Goal: Task Accomplishment & Management: Complete application form

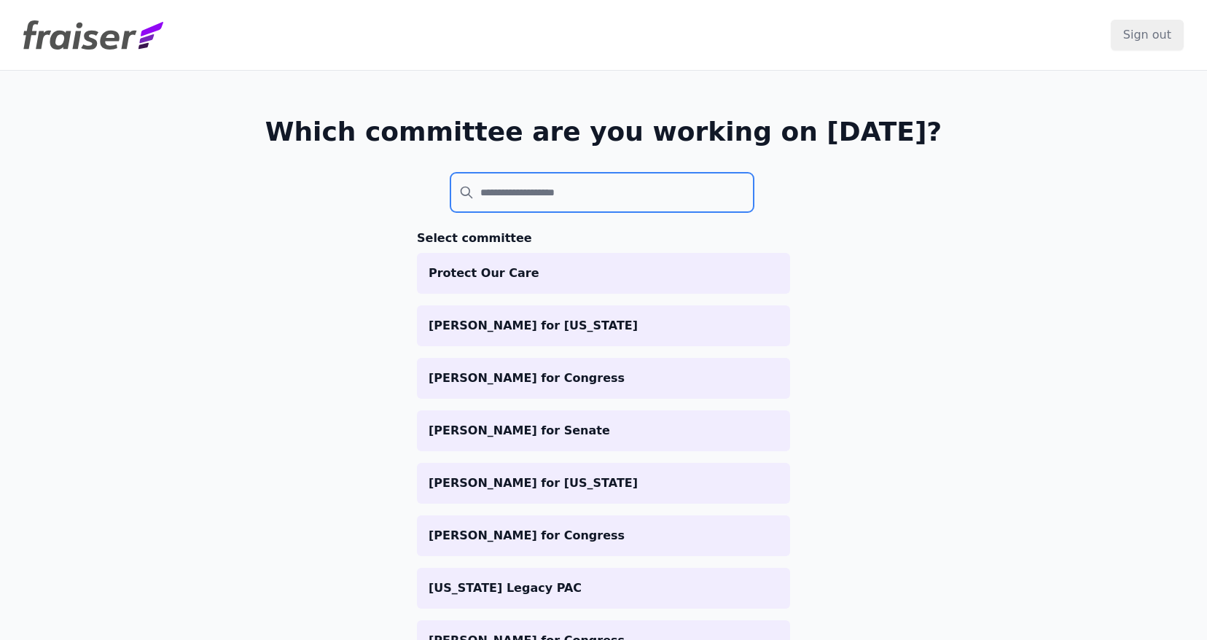
click at [519, 191] on input "search" at bounding box center [601, 192] width 303 height 39
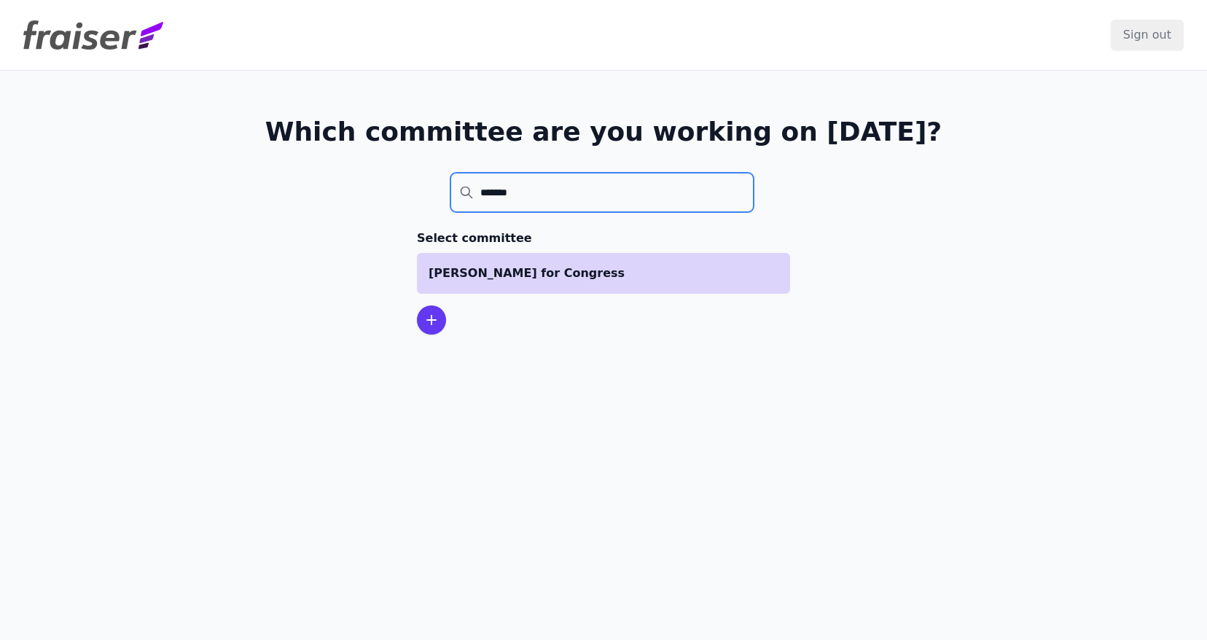
type input "*******"
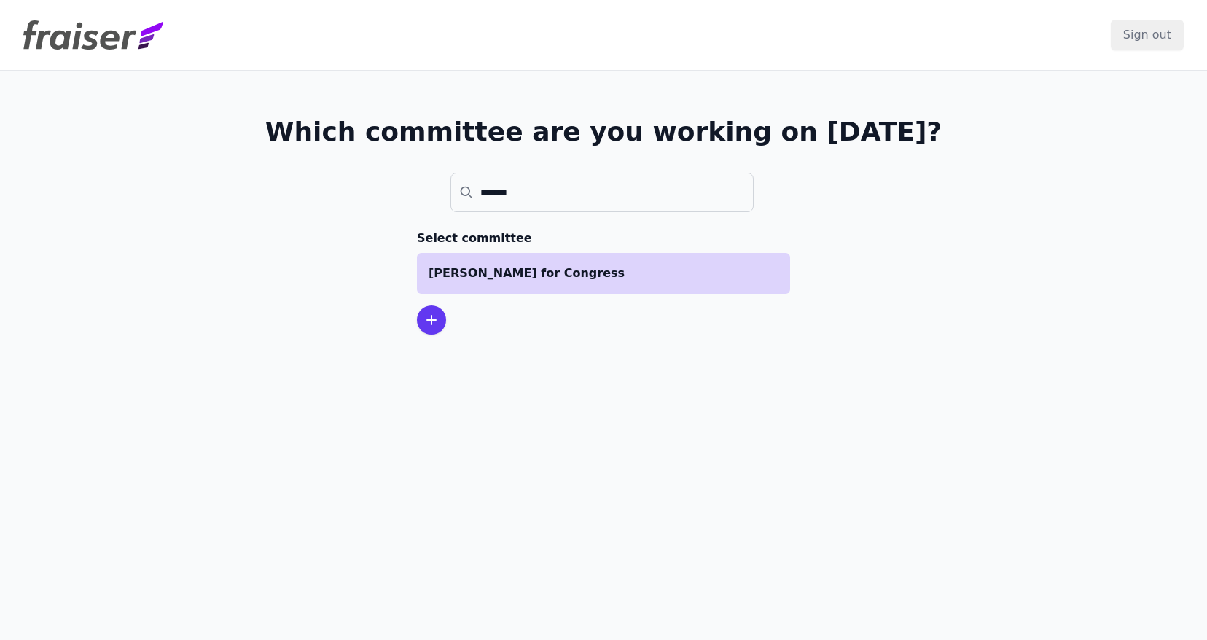
click at [695, 288] on li "[PERSON_NAME] for Congress" at bounding box center [603, 273] width 373 height 41
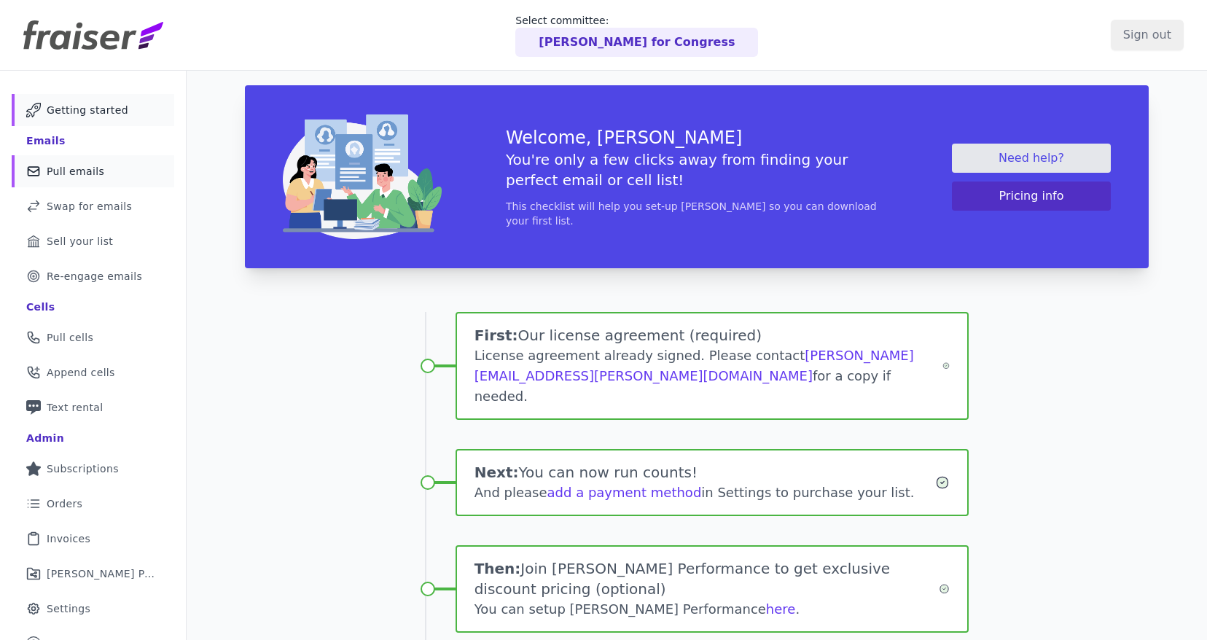
click at [92, 179] on link "Mail Icon Outline of a mail envelope Pull emails" at bounding box center [93, 171] width 163 height 32
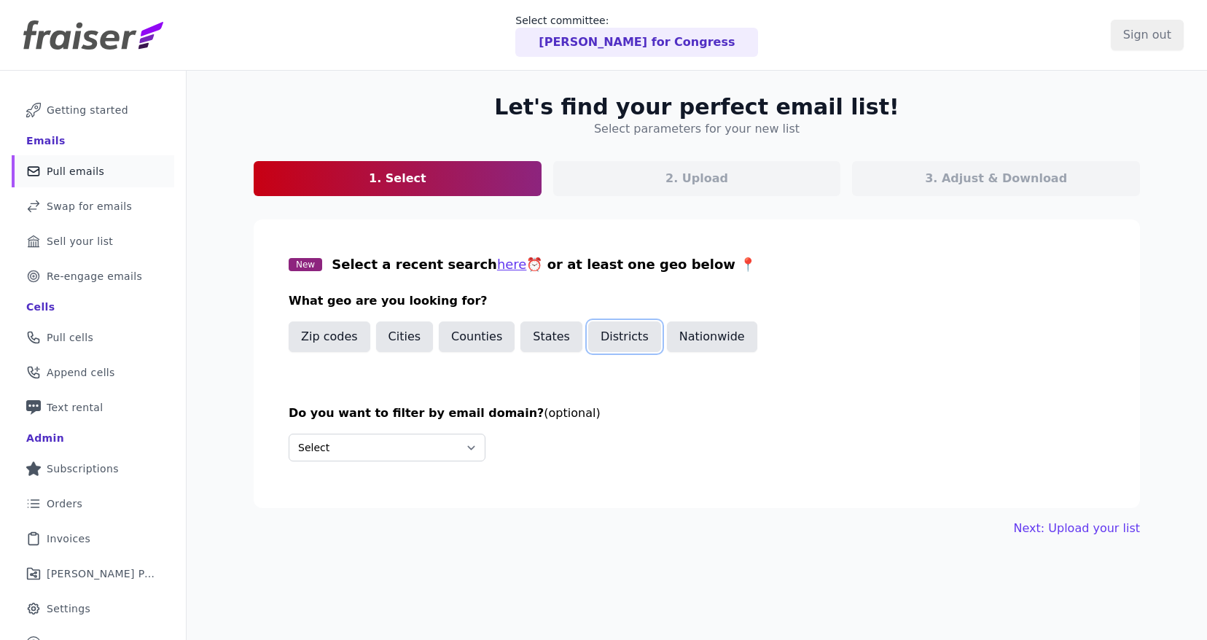
click at [611, 341] on button "Districts" at bounding box center [624, 336] width 73 height 31
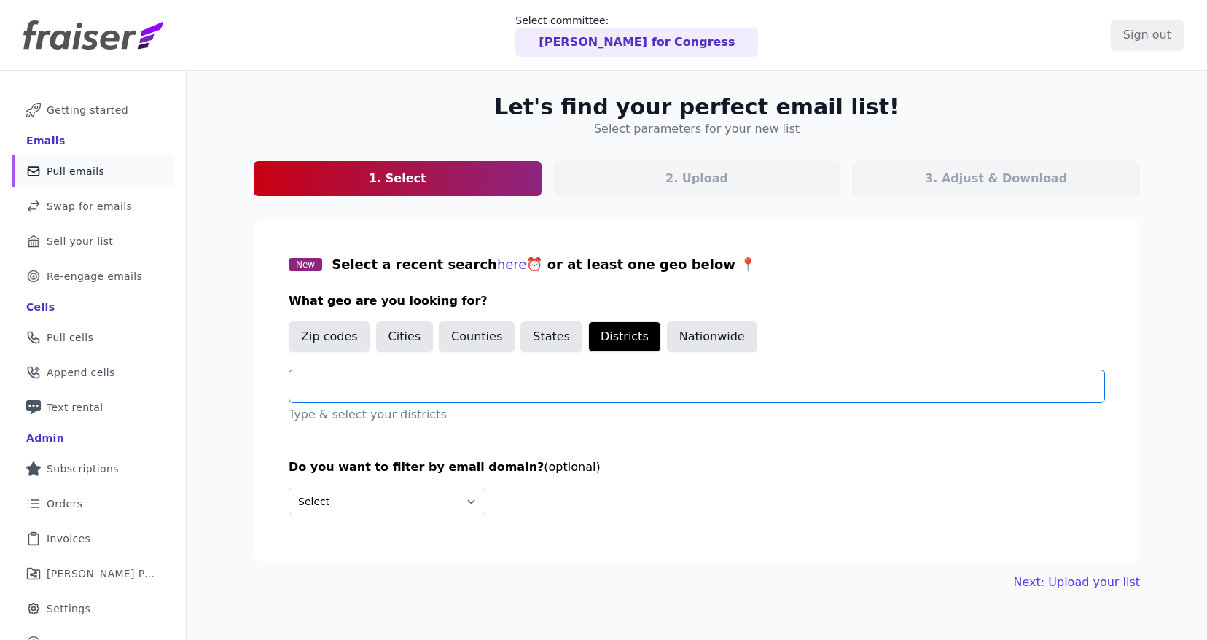
click at [517, 388] on input "text" at bounding box center [702, 386] width 803 height 17
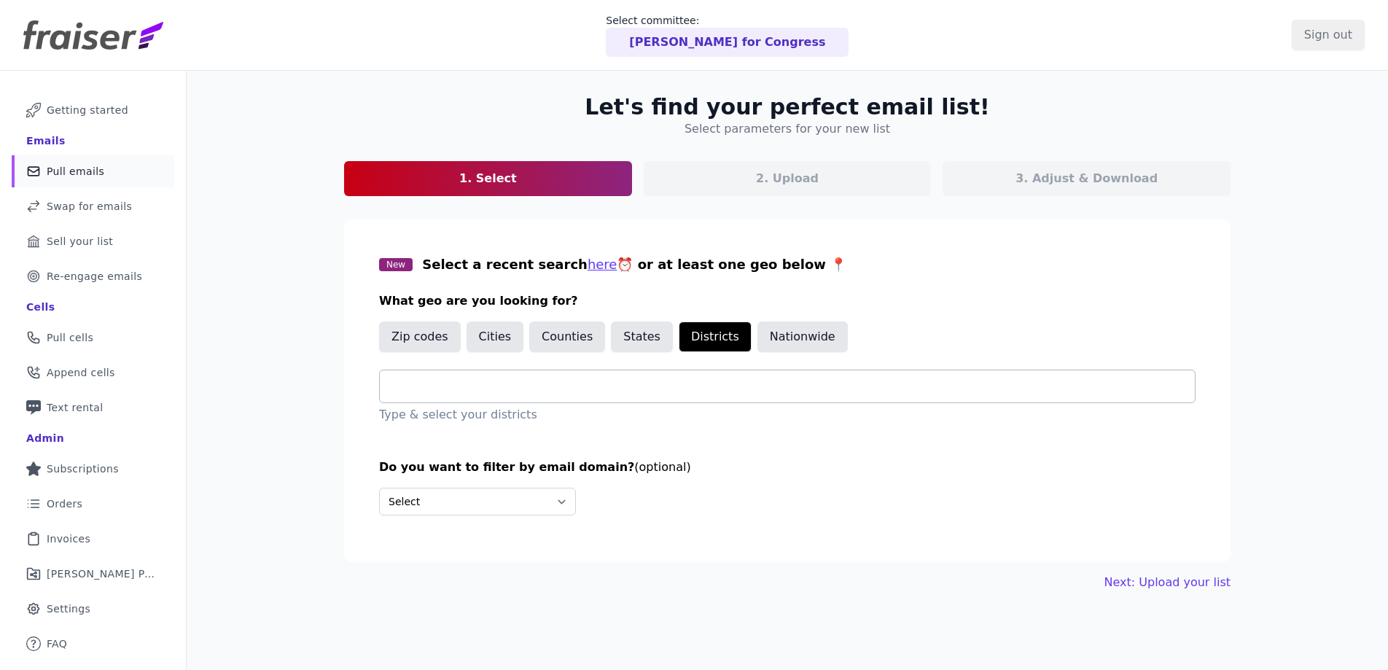
click at [657, 387] on input "text" at bounding box center [792, 386] width 803 height 17
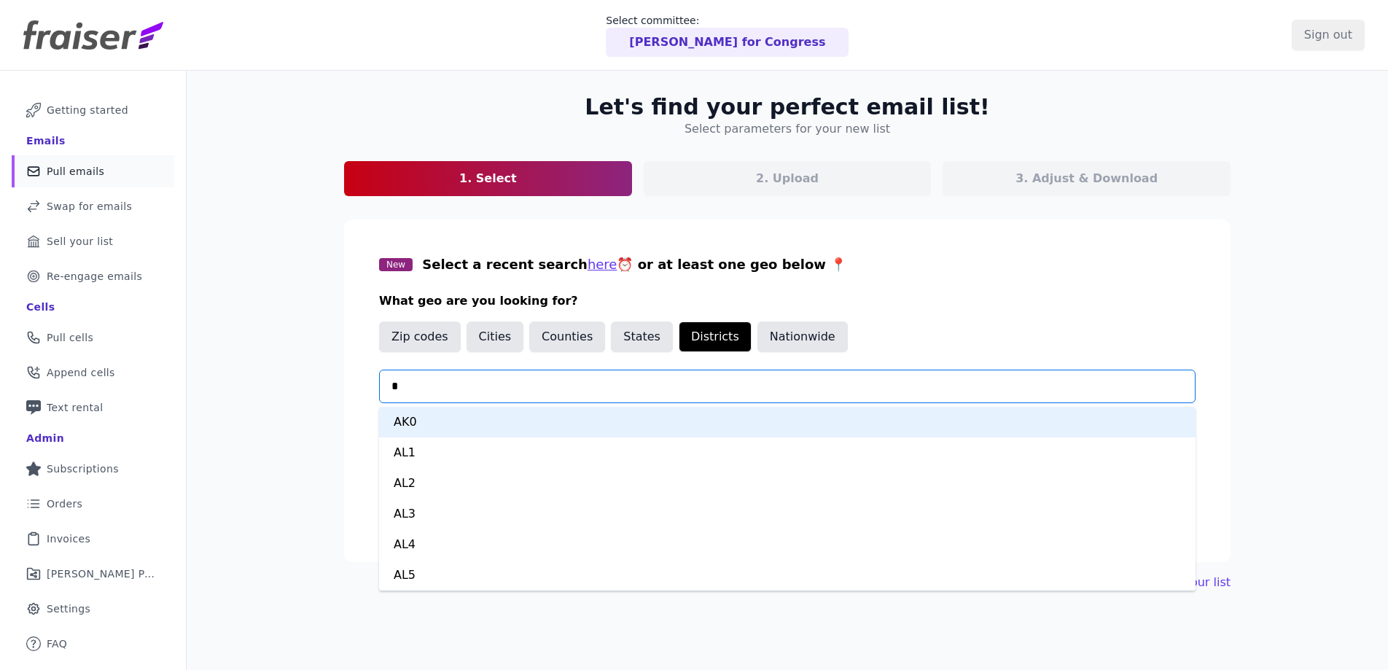
type input "**"
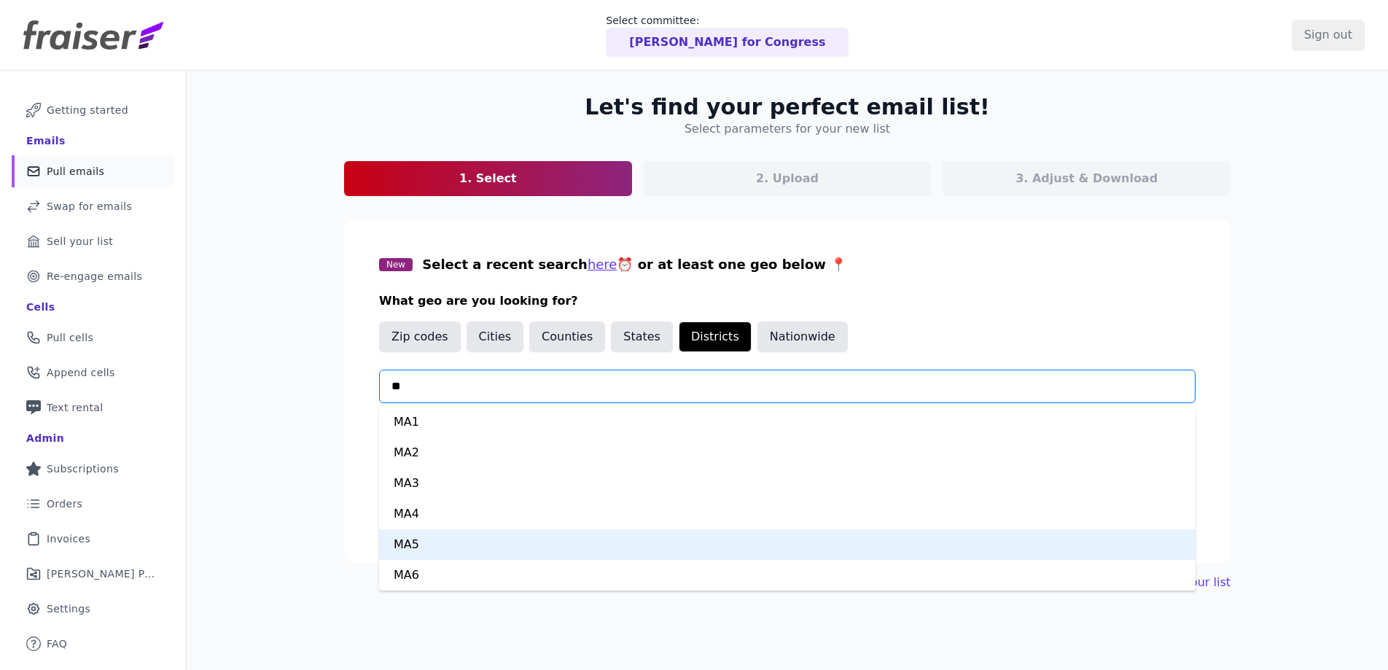
drag, startPoint x: 639, startPoint y: 524, endPoint x: 644, endPoint y: 542, distance: 18.0
click at [644, 542] on div "MA1 MA2 MA3 MA4 MA5 MA6 MA7 MA8 MA9" at bounding box center [787, 499] width 816 height 184
click at [644, 542] on div "MA5" at bounding box center [787, 544] width 816 height 31
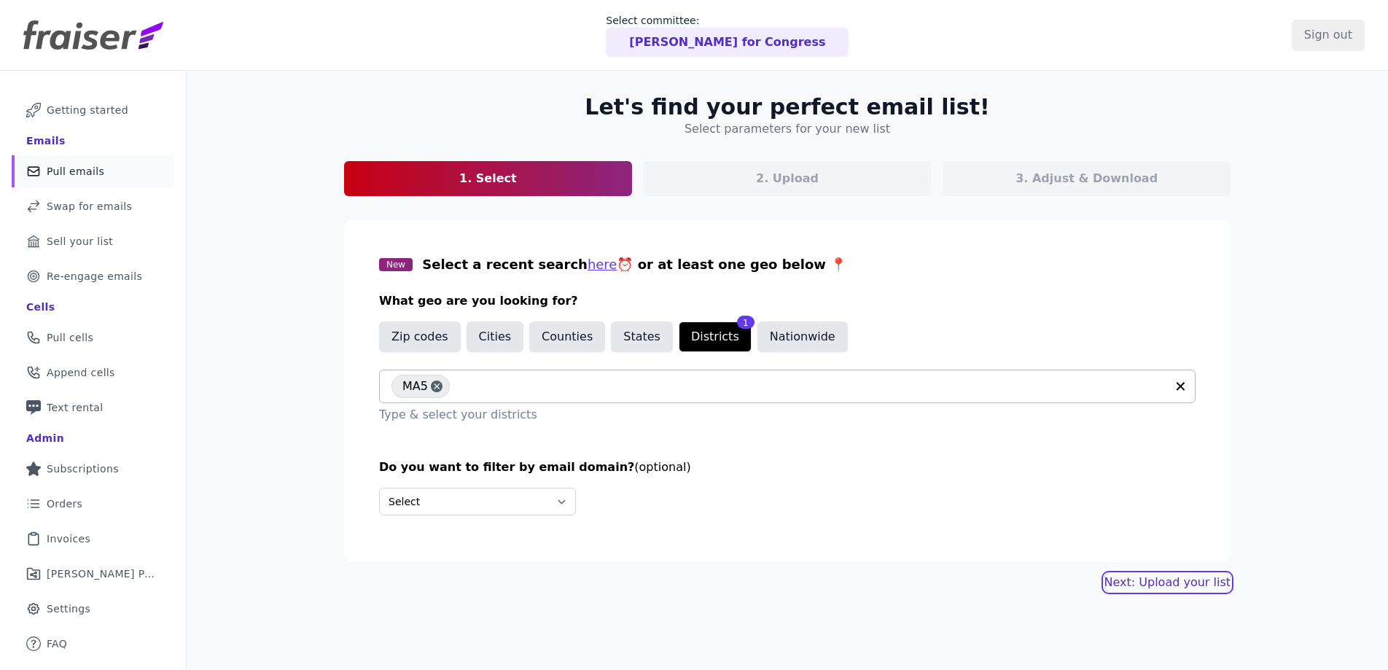
click at [1178, 585] on link "Next: Upload your list" at bounding box center [1167, 582] width 126 height 17
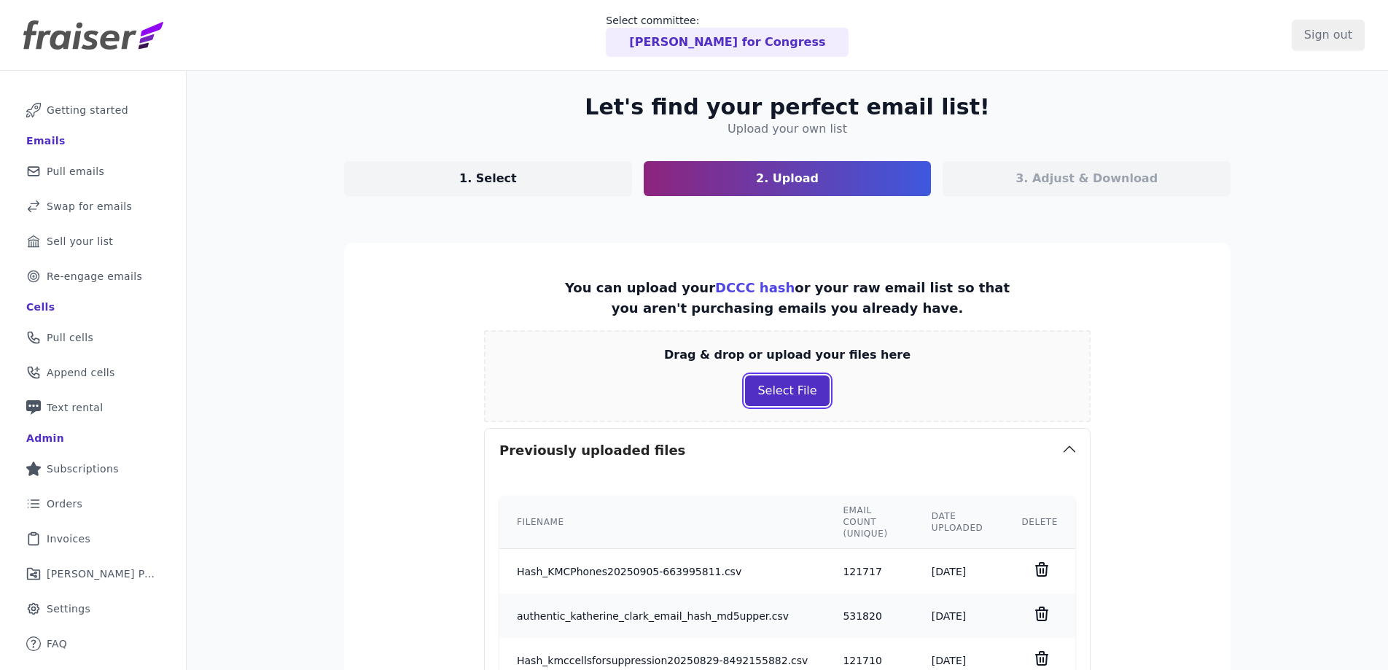
click at [797, 396] on button "Select File" at bounding box center [787, 390] width 84 height 31
